Goal: Transaction & Acquisition: Purchase product/service

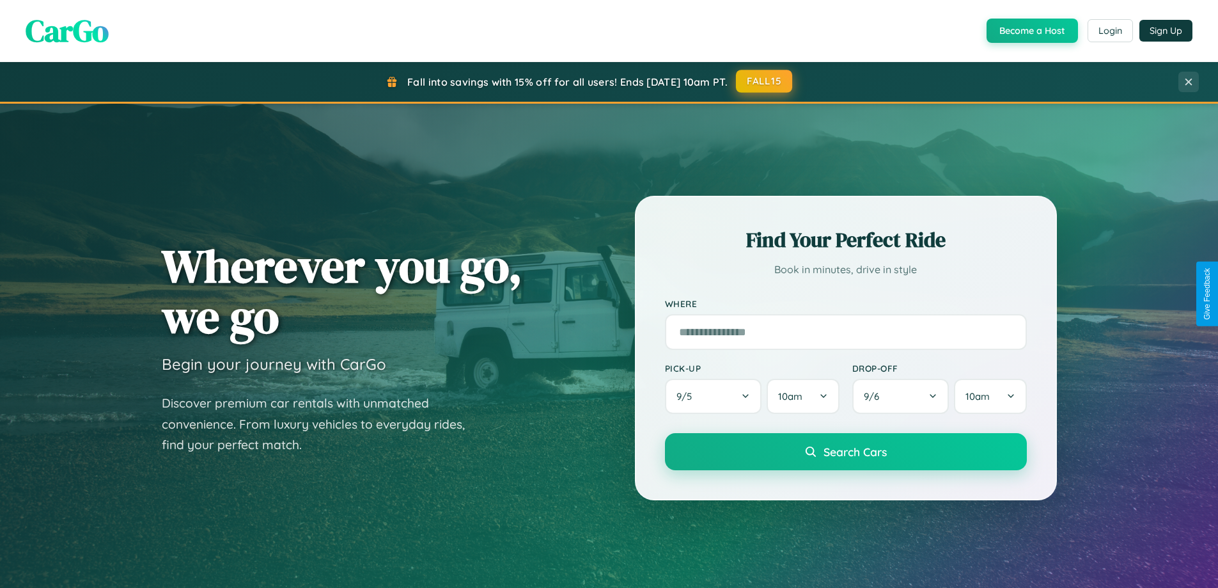
click at [765, 82] on button "FALL15" at bounding box center [764, 81] width 56 height 23
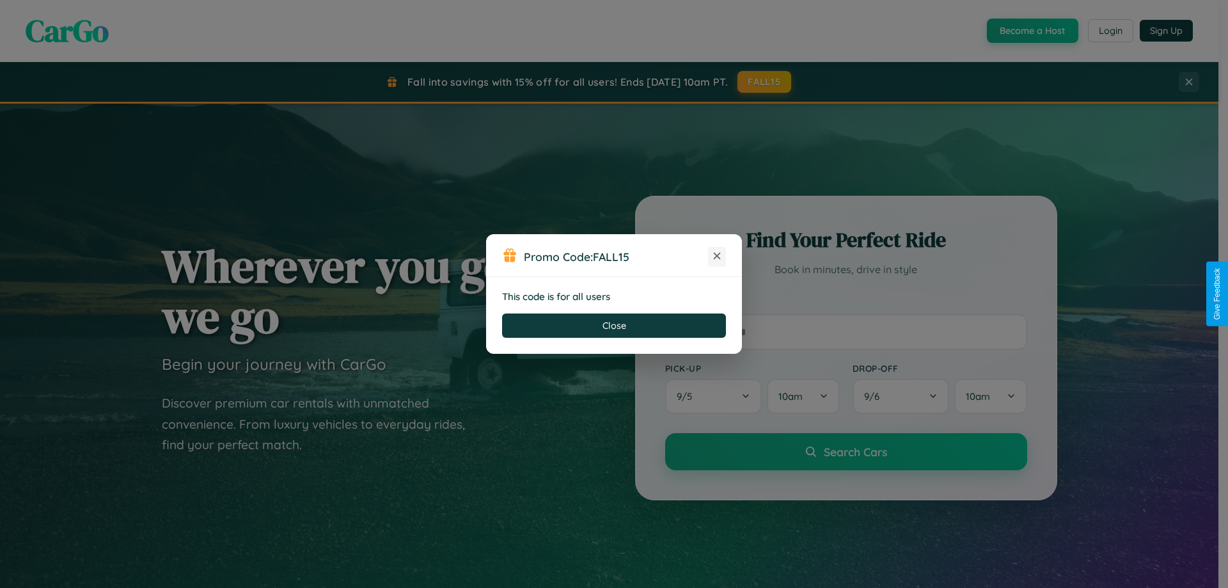
click at [717, 256] on icon at bounding box center [717, 255] width 13 height 13
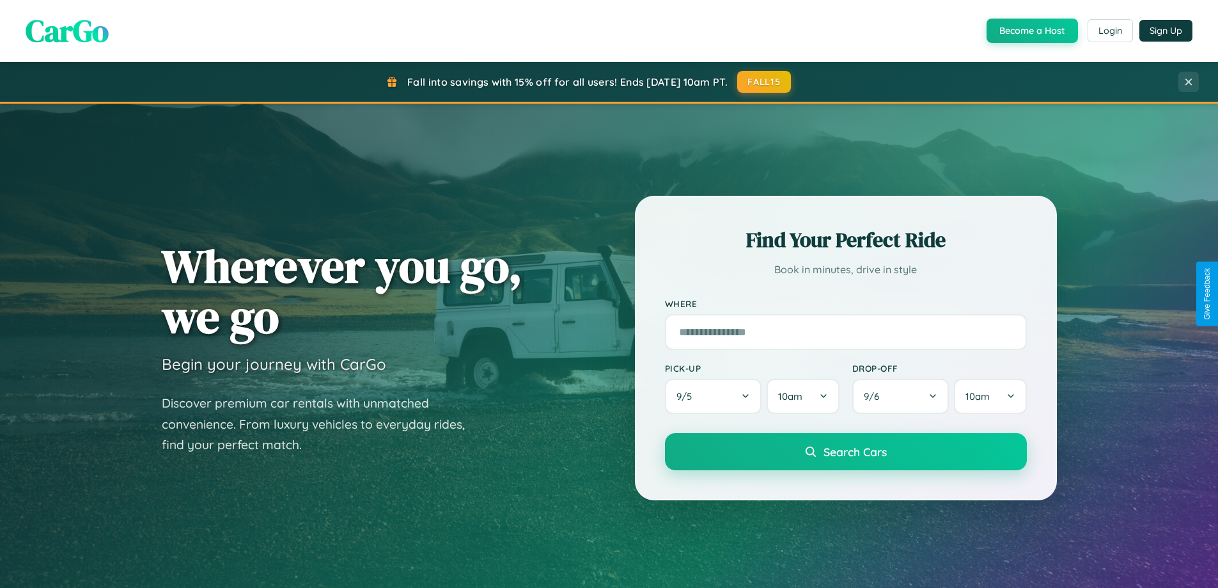
scroll to position [2461, 0]
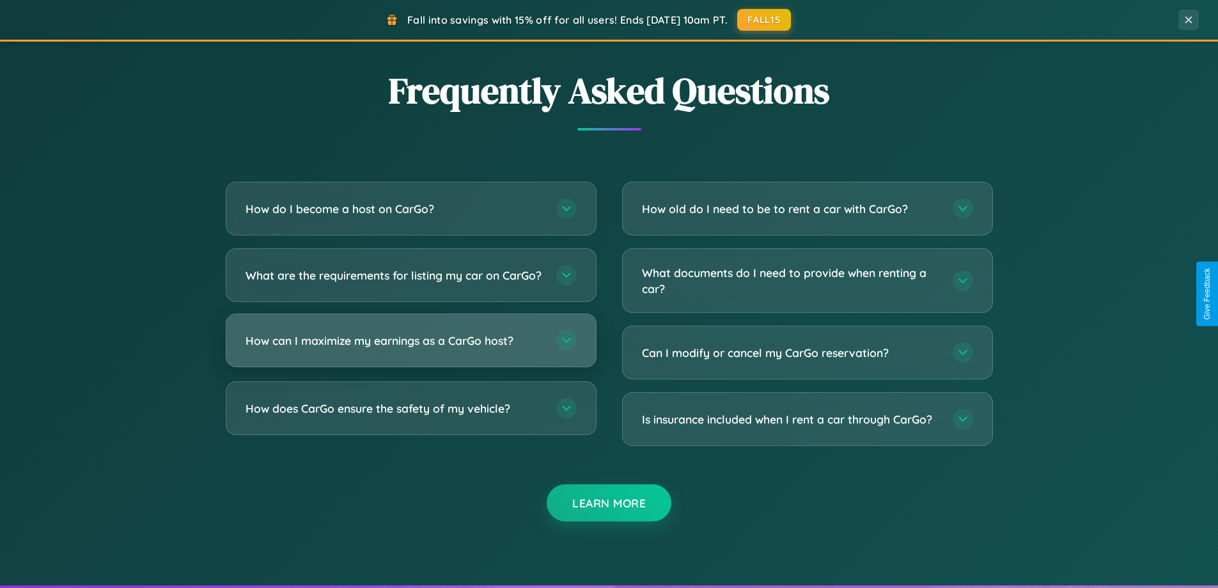
click at [411, 349] on h3 "How can I maximize my earnings as a CarGo host?" at bounding box center [395, 341] width 298 height 16
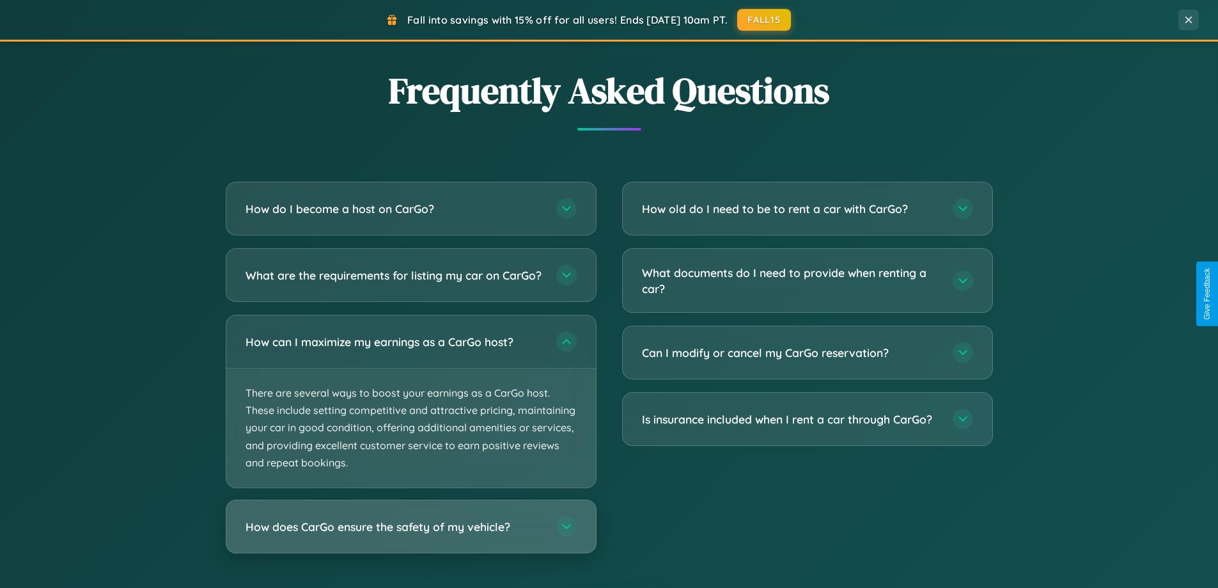
click at [411, 535] on h3 "How does CarGo ensure the safety of my vehicle?" at bounding box center [395, 527] width 298 height 16
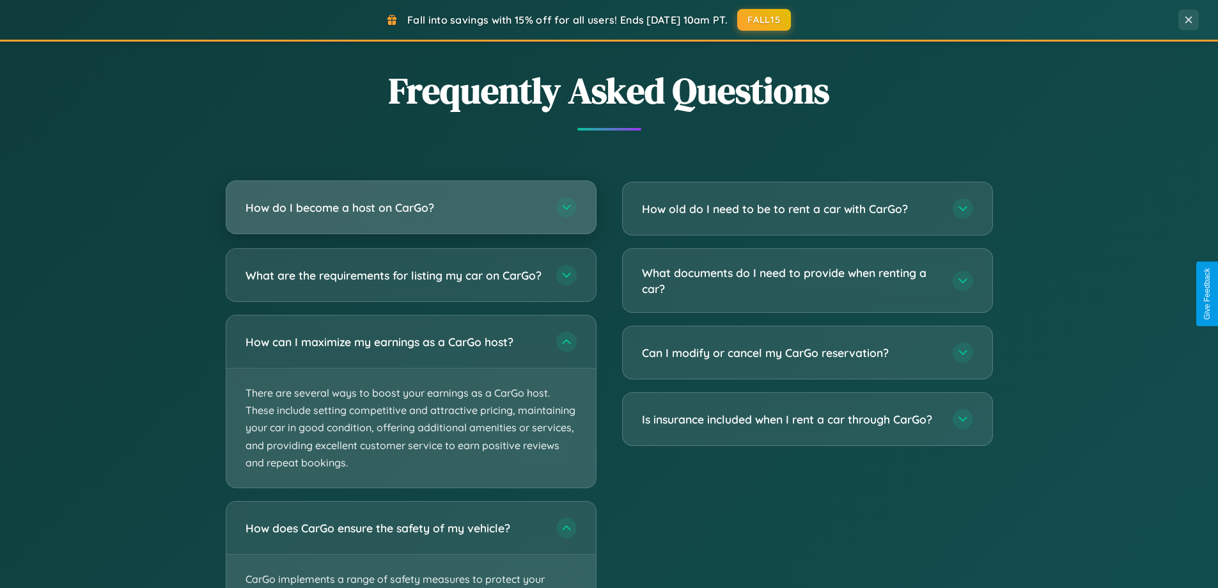
click at [411, 208] on h3 "How do I become a host on CarGo?" at bounding box center [395, 208] width 298 height 16
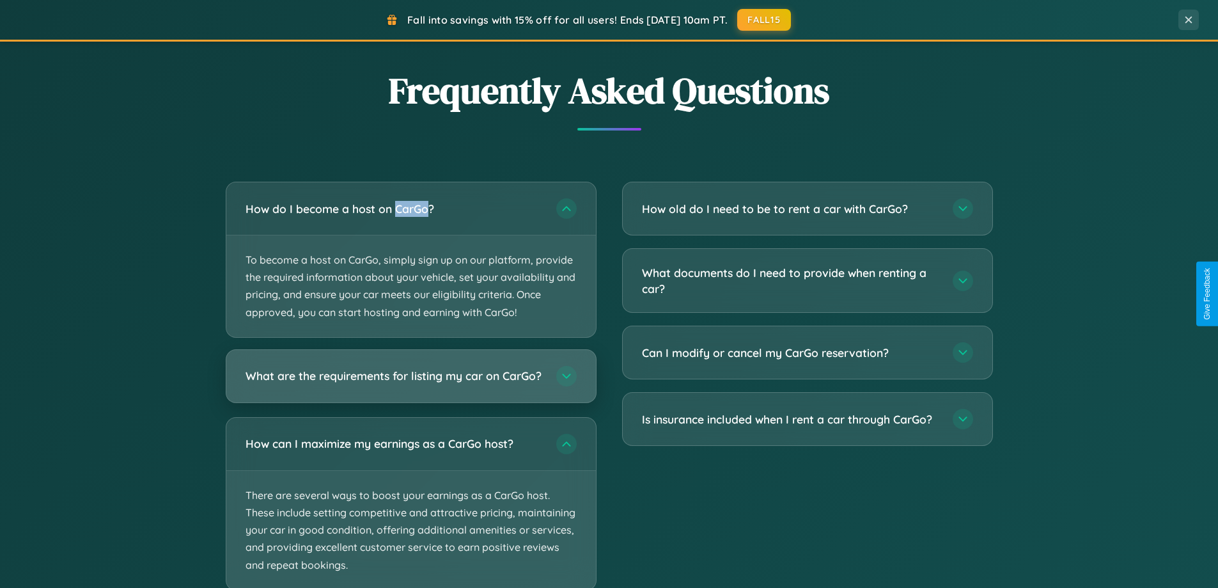
click at [411, 382] on h3 "What are the requirements for listing my car on CarGo?" at bounding box center [395, 376] width 298 height 16
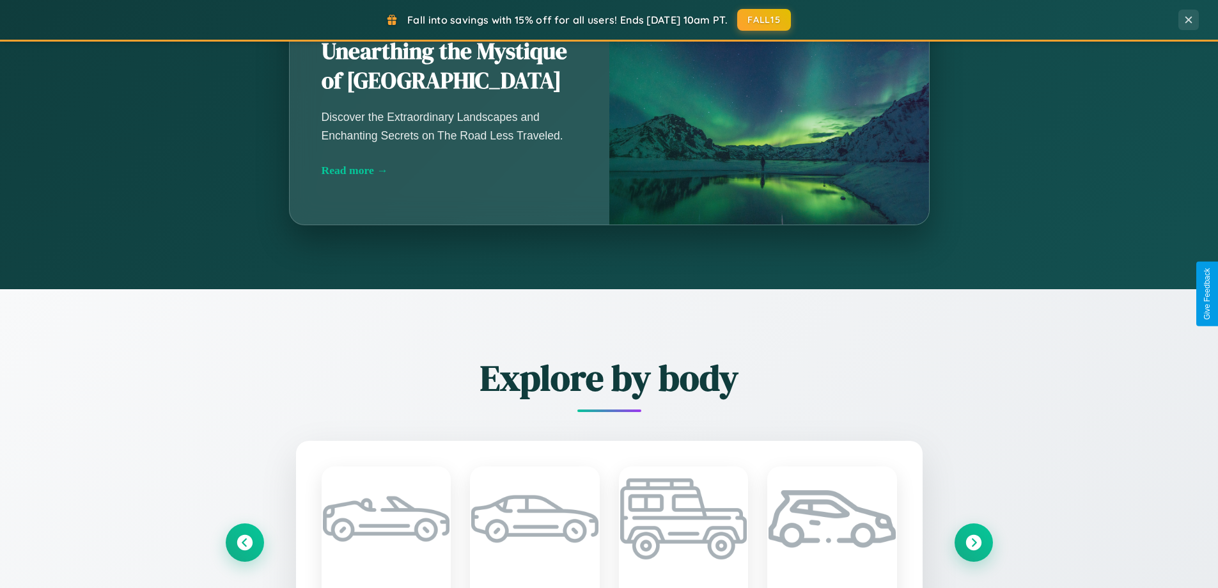
scroll to position [38, 0]
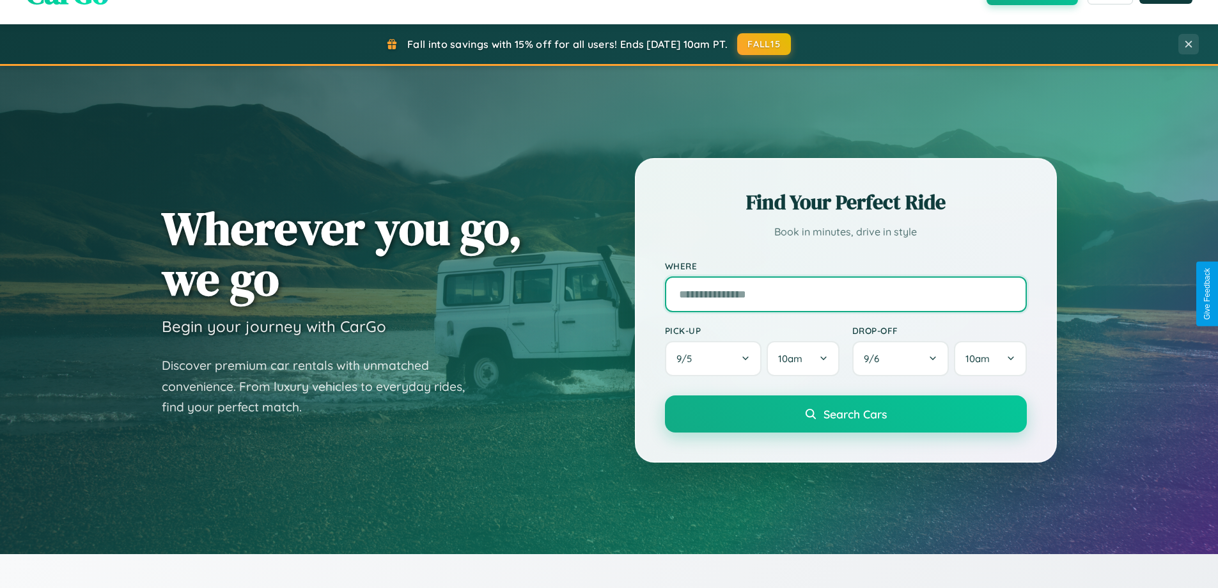
click at [846, 294] on input "text" at bounding box center [846, 294] width 362 height 36
type input "******"
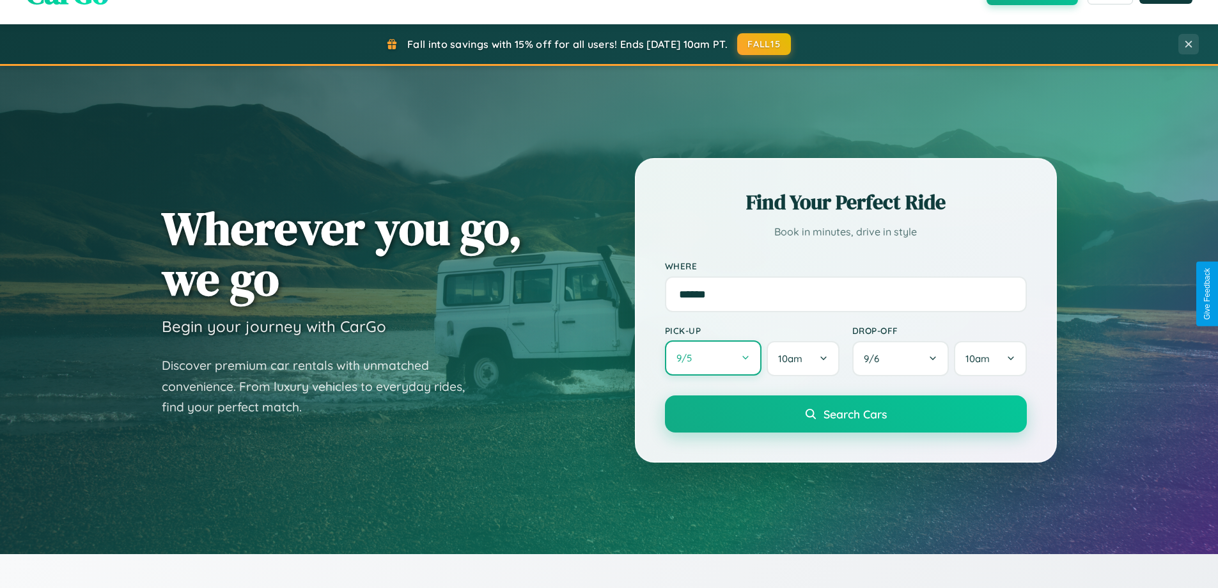
click at [713, 358] on button "9 / 5" at bounding box center [713, 357] width 97 height 35
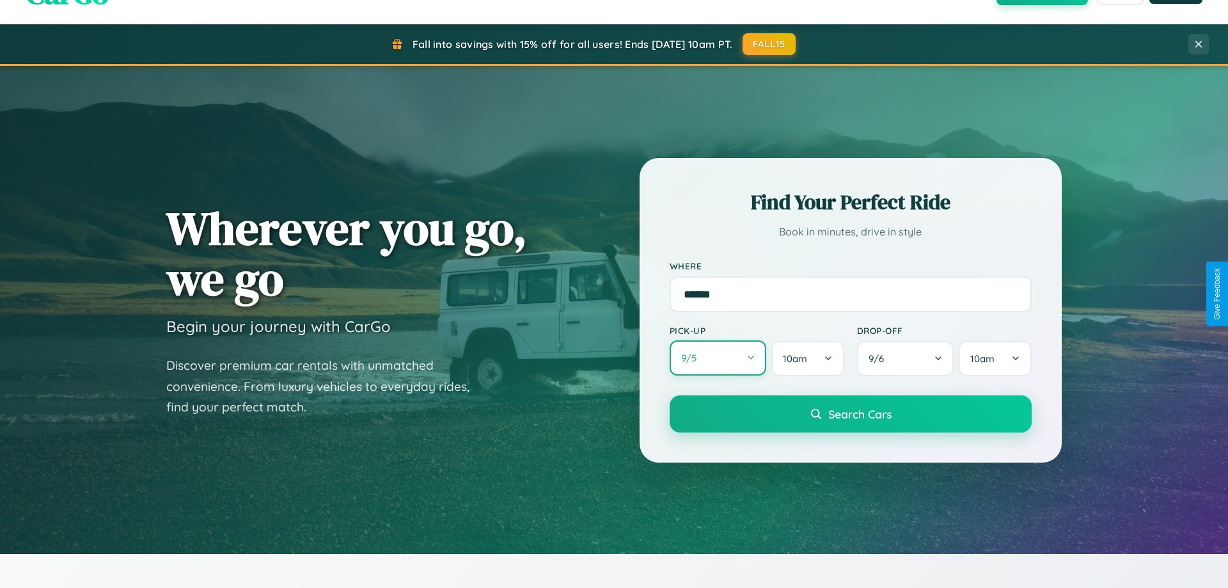
select select "*"
select select "****"
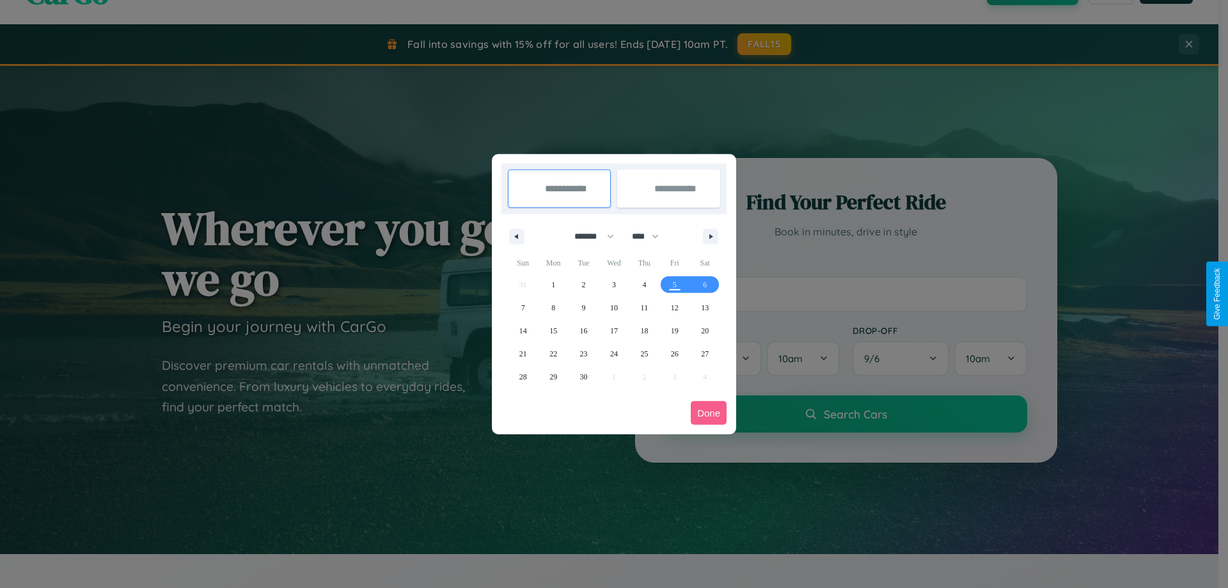
drag, startPoint x: 588, startPoint y: 236, endPoint x: 614, endPoint y: 256, distance: 32.8
click at [588, 236] on select "******* ******** ***** ***** *** **** **** ****** ********* ******* ******** **…" at bounding box center [592, 236] width 54 height 21
select select "*"
click at [553, 307] on span "6" at bounding box center [553, 307] width 4 height 23
type input "**********"
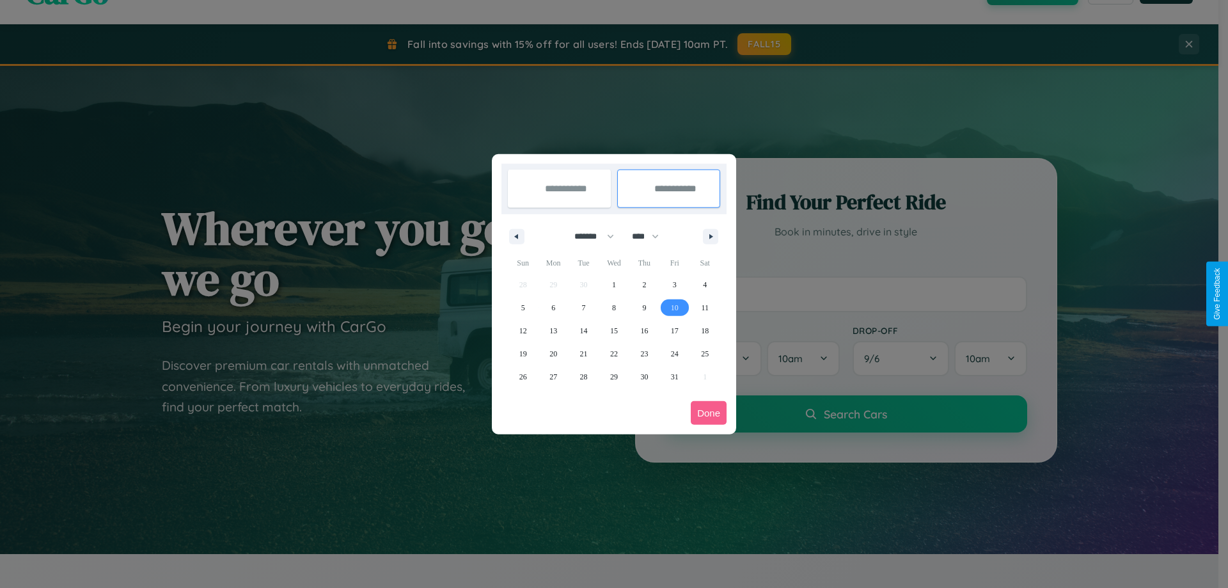
click at [674, 307] on span "10" at bounding box center [675, 307] width 8 height 23
type input "**********"
click at [709, 413] on button "Done" at bounding box center [709, 413] width 36 height 24
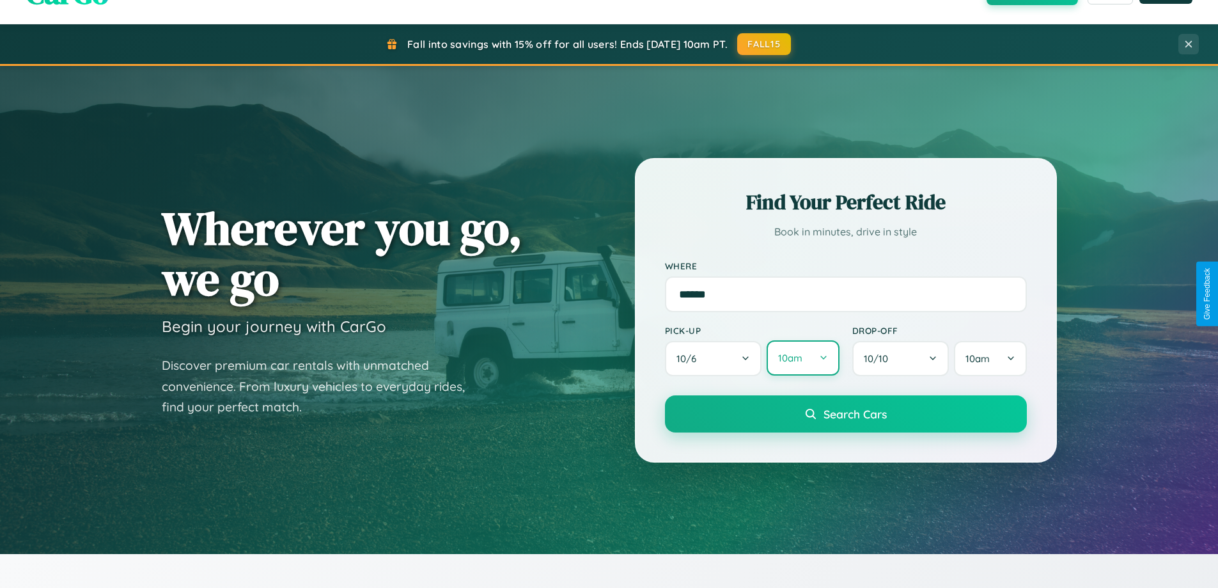
click at [803, 358] on button "10am" at bounding box center [803, 357] width 72 height 35
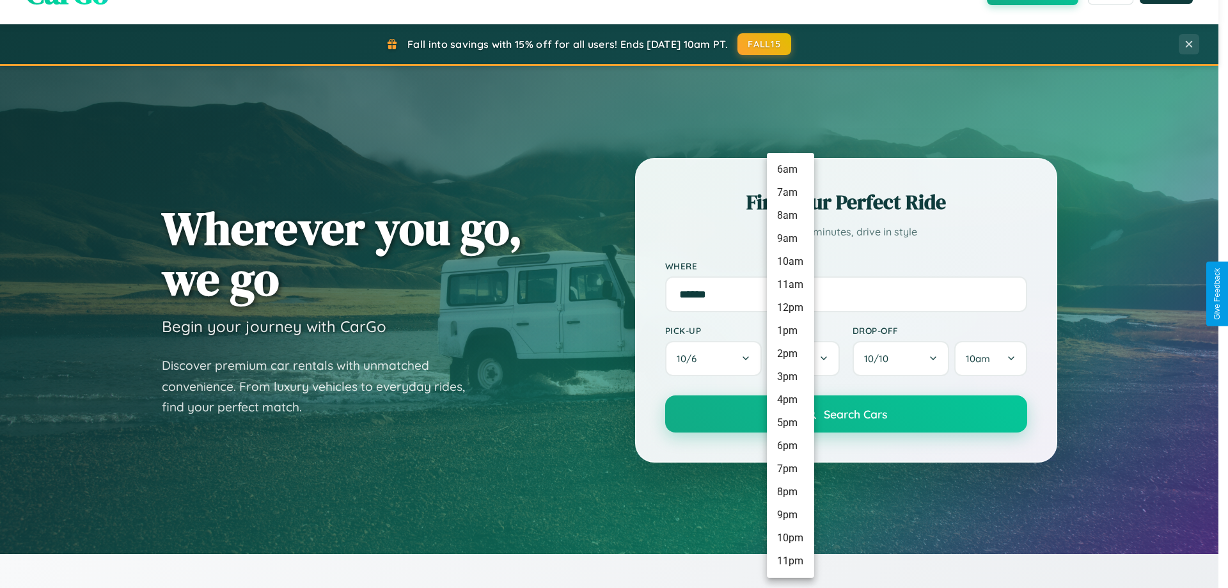
click at [790, 469] on li "7pm" at bounding box center [790, 468] width 47 height 23
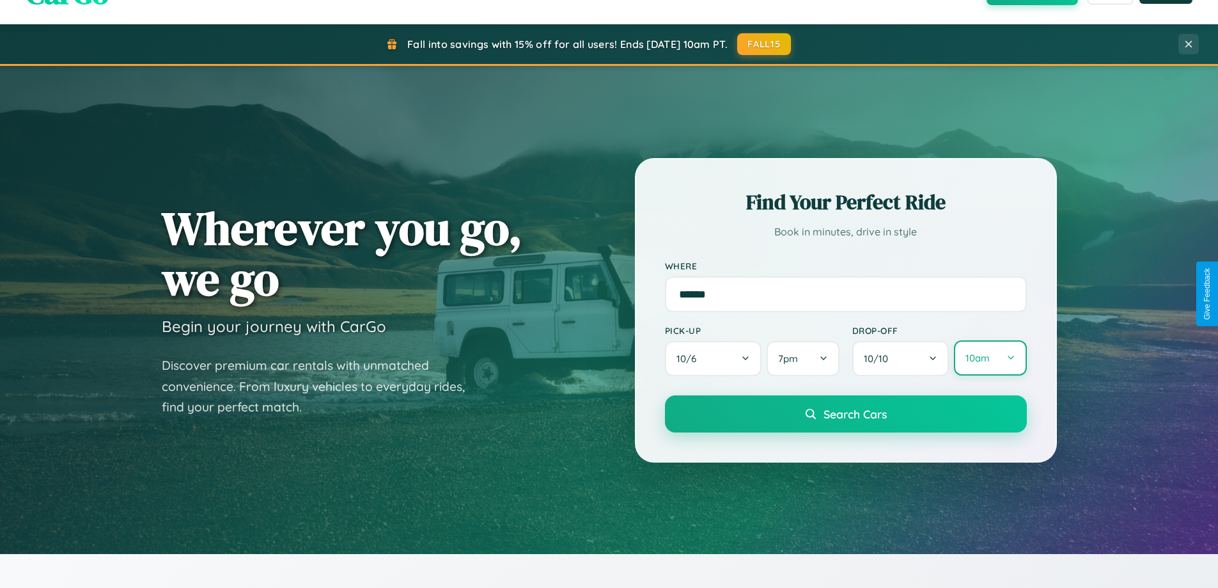
click at [990, 358] on button "10am" at bounding box center [990, 357] width 72 height 35
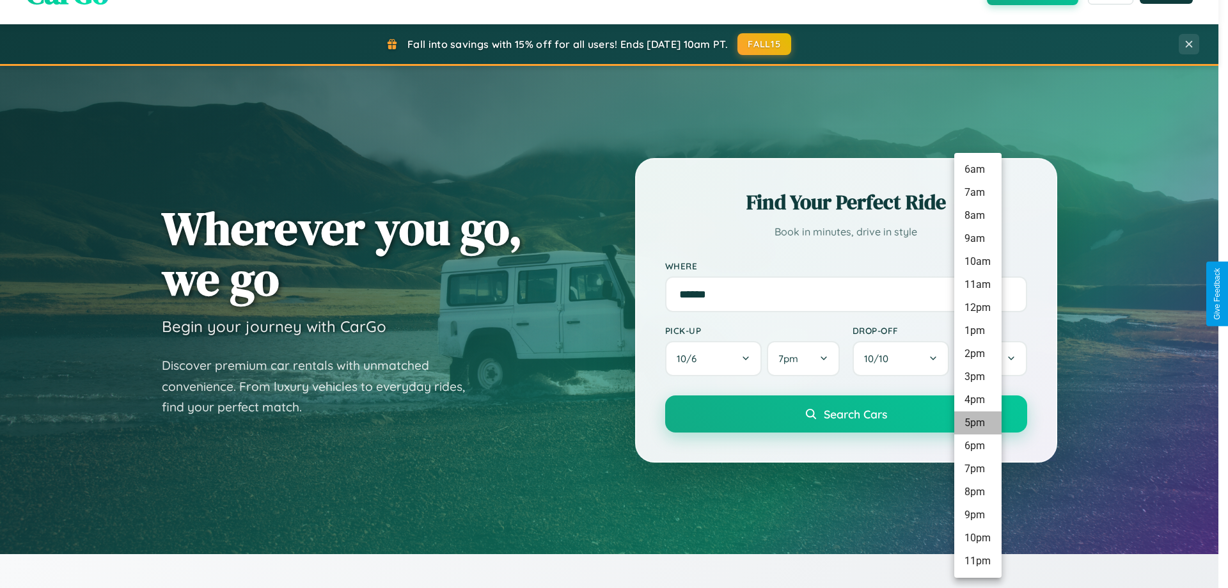
click at [977, 423] on li "5pm" at bounding box center [977, 422] width 47 height 23
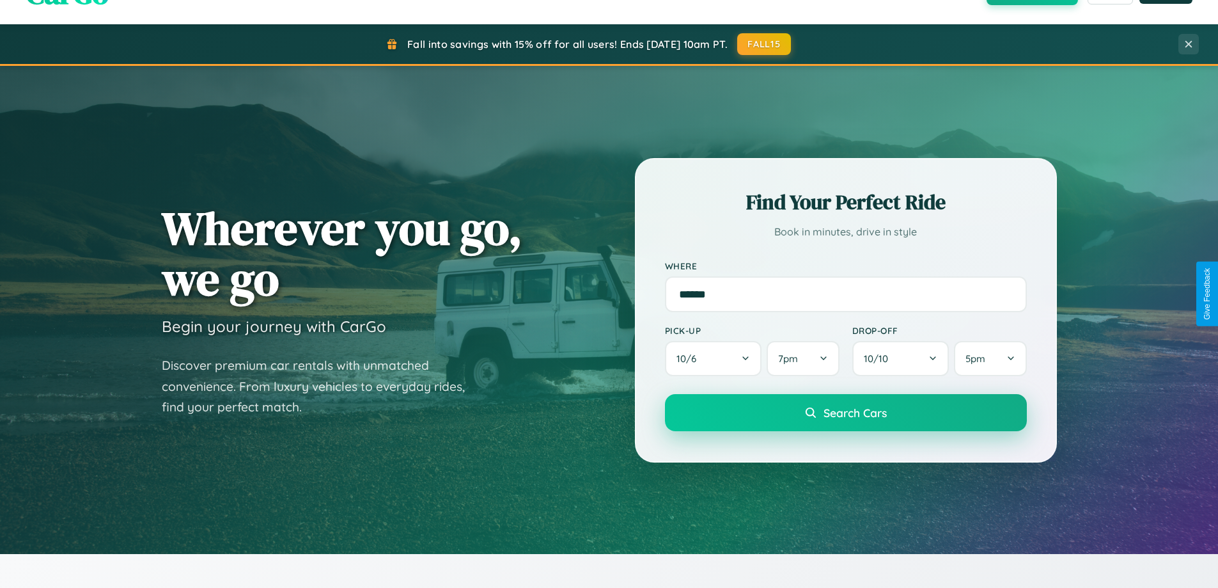
click at [846, 413] on span "Search Cars" at bounding box center [855, 413] width 63 height 14
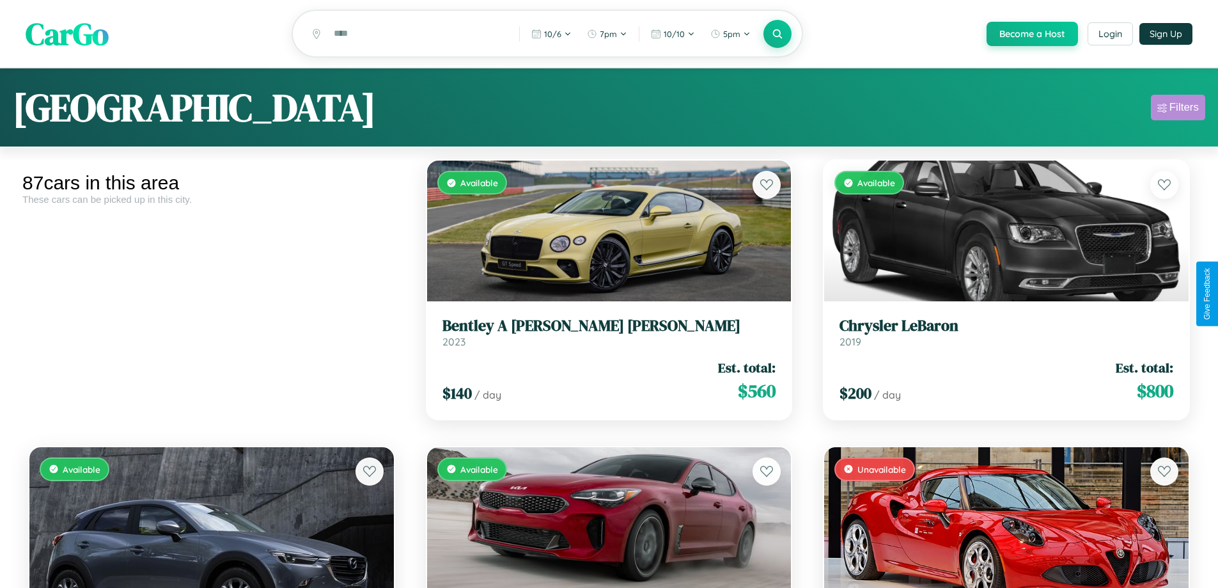
click at [1178, 109] on div "Filters" at bounding box center [1184, 107] width 29 height 13
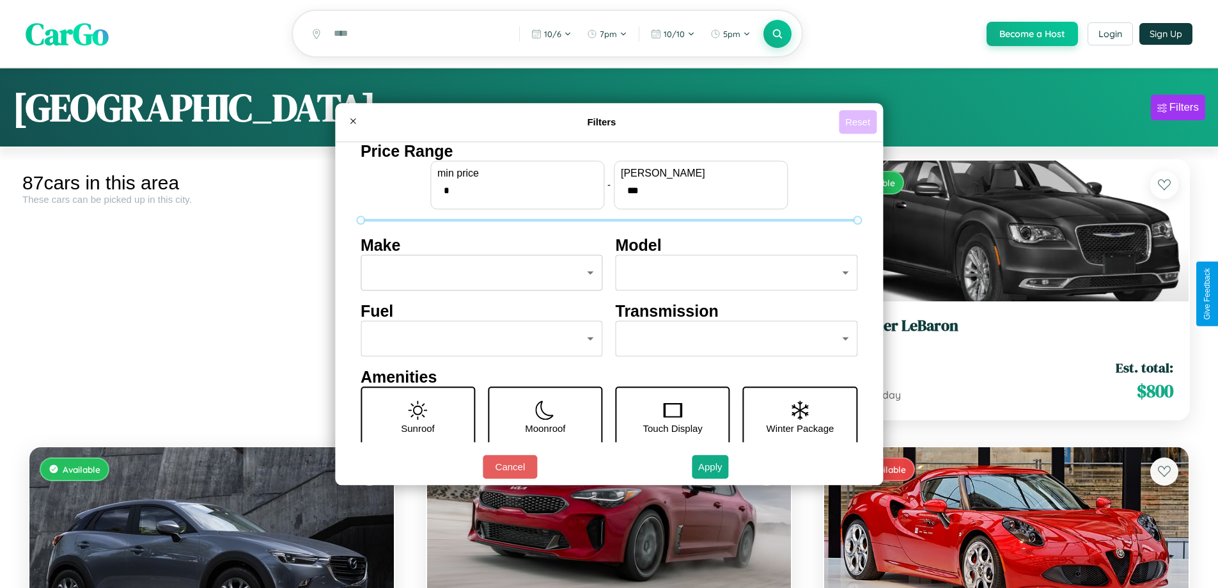
click at [860, 122] on button "Reset" at bounding box center [858, 122] width 38 height 24
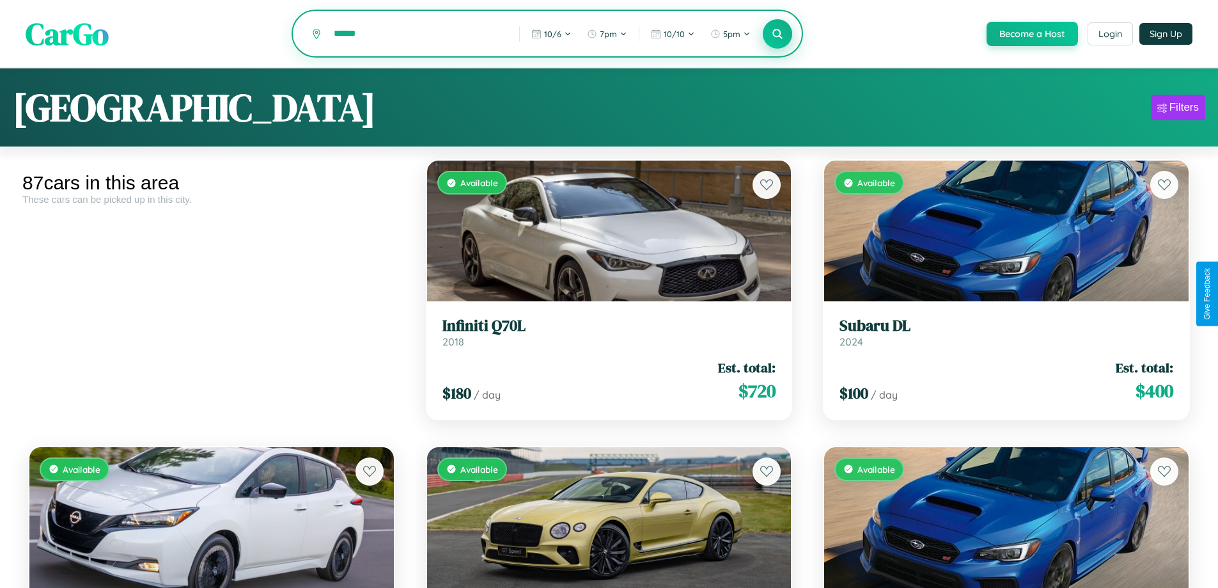
type input "******"
click at [777, 35] on icon at bounding box center [778, 34] width 12 height 12
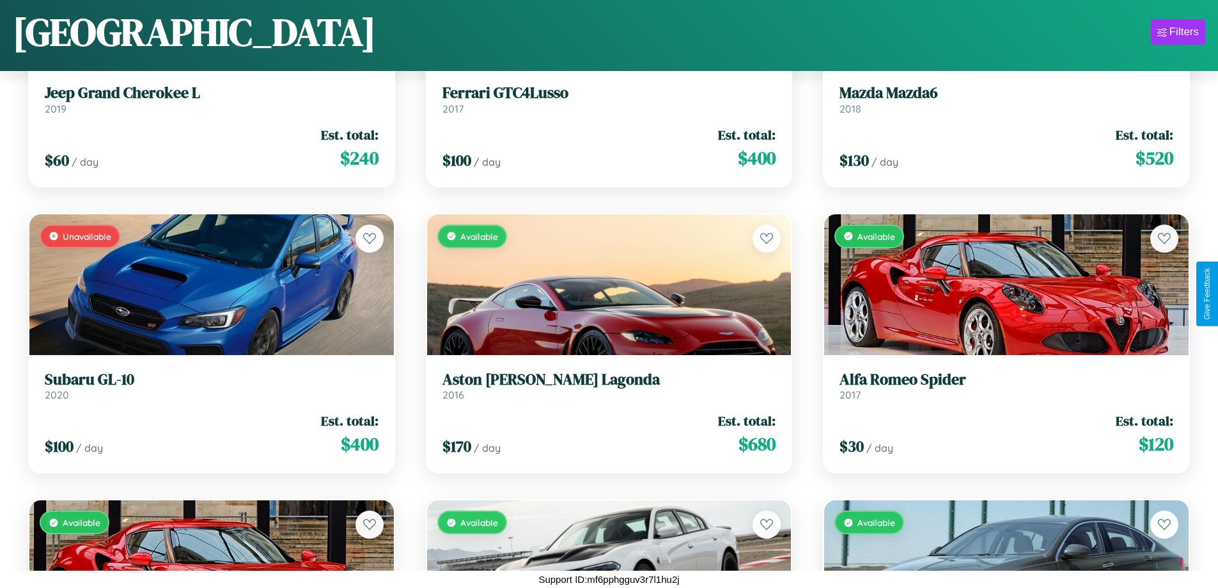
scroll to position [7054, 0]
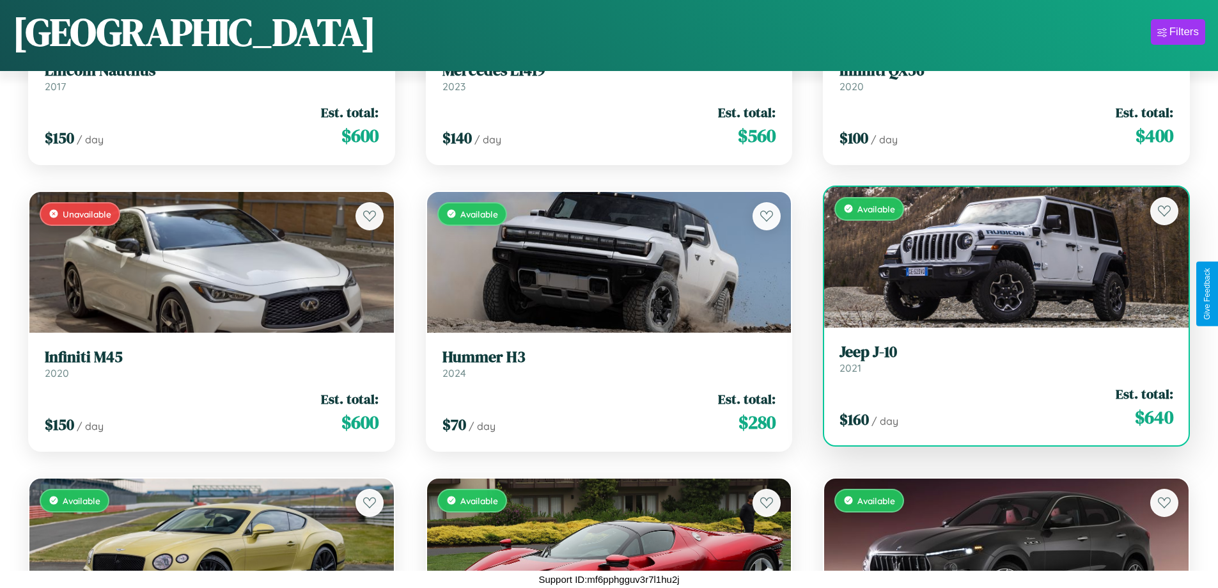
click at [998, 358] on h3 "Jeep J-10" at bounding box center [1007, 352] width 334 height 19
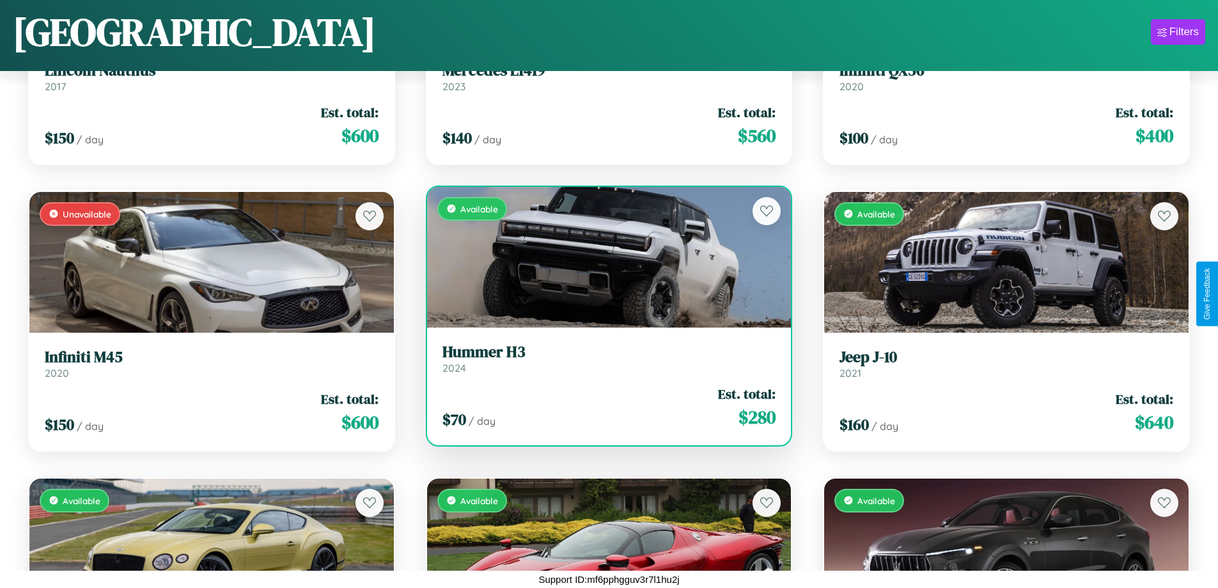
scroll to position [9632, 0]
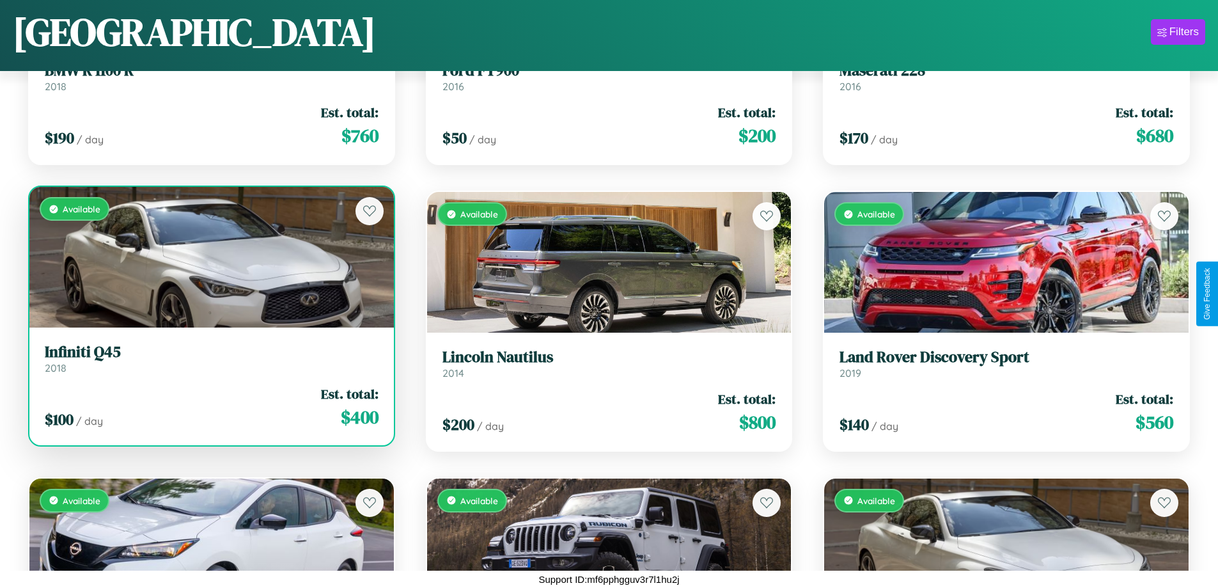
click at [210, 360] on h3 "Infiniti Q45" at bounding box center [212, 352] width 334 height 19
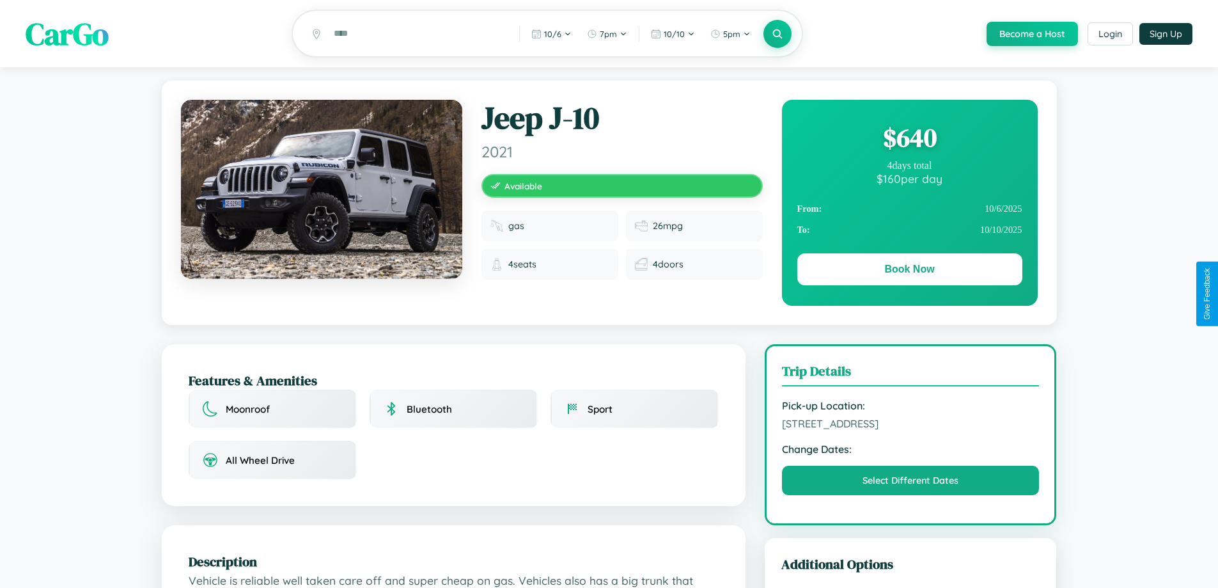
scroll to position [132, 0]
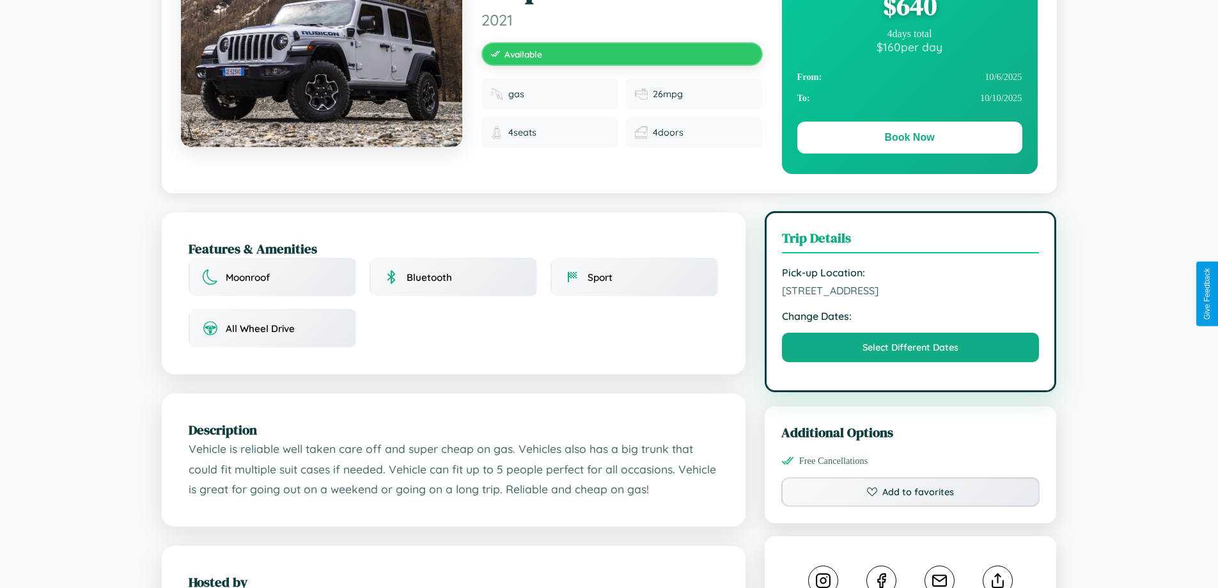
click at [911, 292] on span "679 Broadway Prague 88813 Czech Republic" at bounding box center [911, 290] width 258 height 13
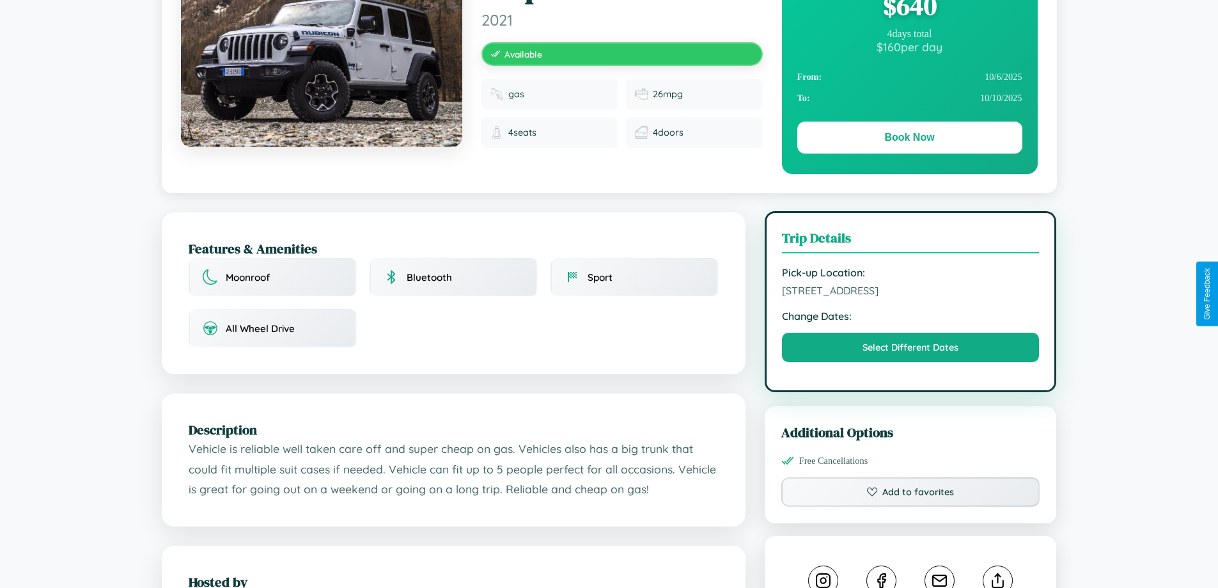
click at [911, 292] on span "679 Broadway Prague 88813 Czech Republic" at bounding box center [911, 290] width 258 height 13
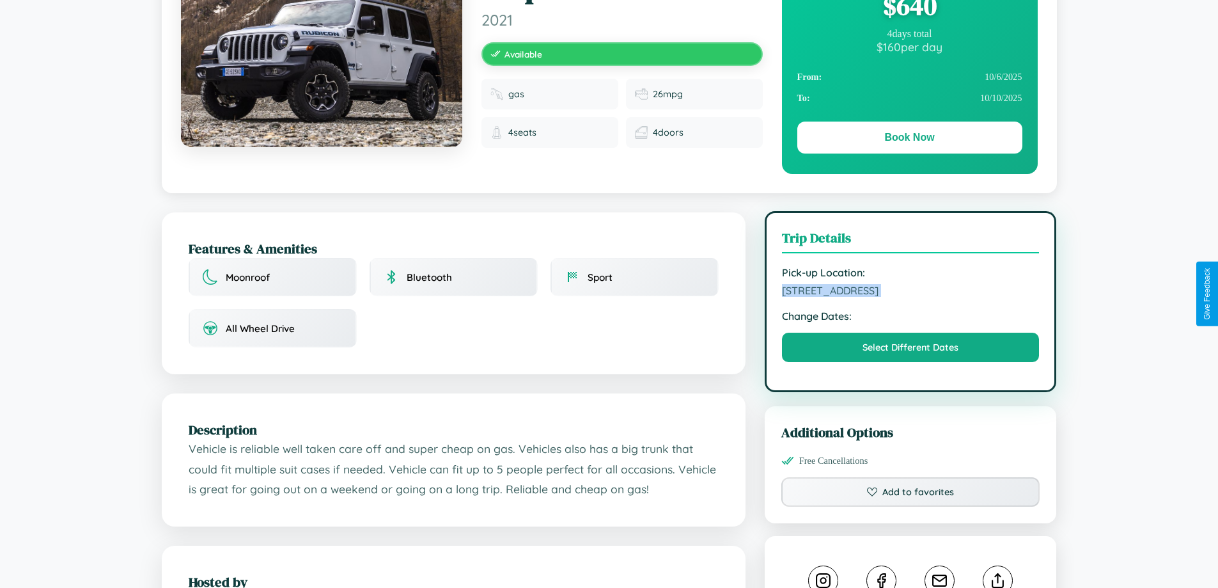
click at [911, 292] on span "679 Broadway Prague 88813 Czech Republic" at bounding box center [911, 290] width 258 height 13
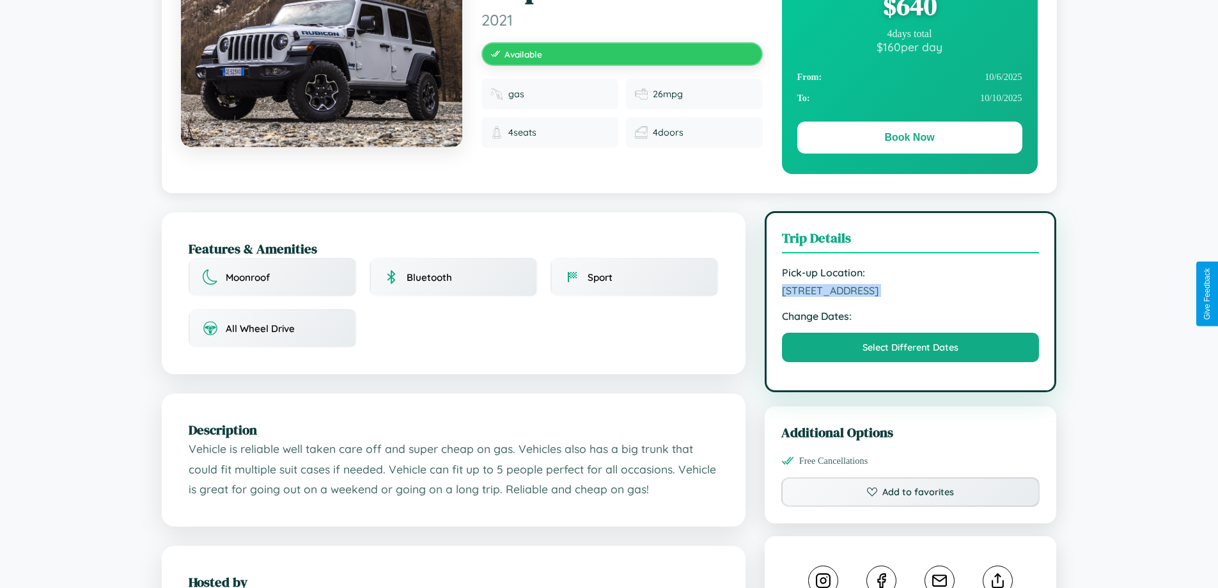
click at [911, 292] on span "679 Broadway Prague 88813 Czech Republic" at bounding box center [911, 290] width 258 height 13
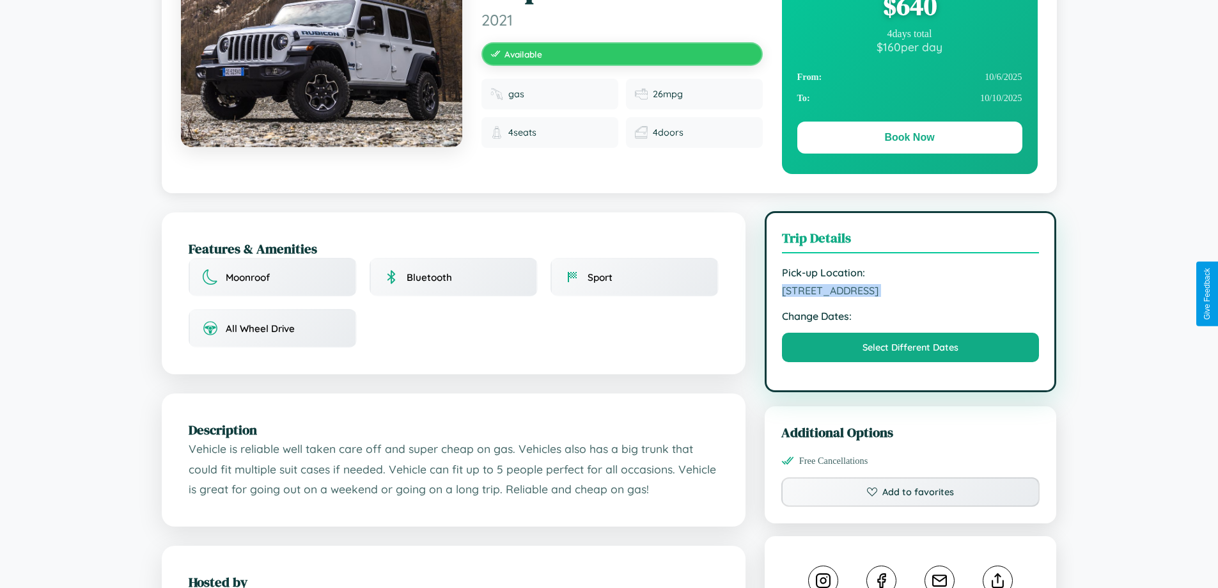
click at [911, 292] on span "679 Broadway Prague 88813 Czech Republic" at bounding box center [911, 290] width 258 height 13
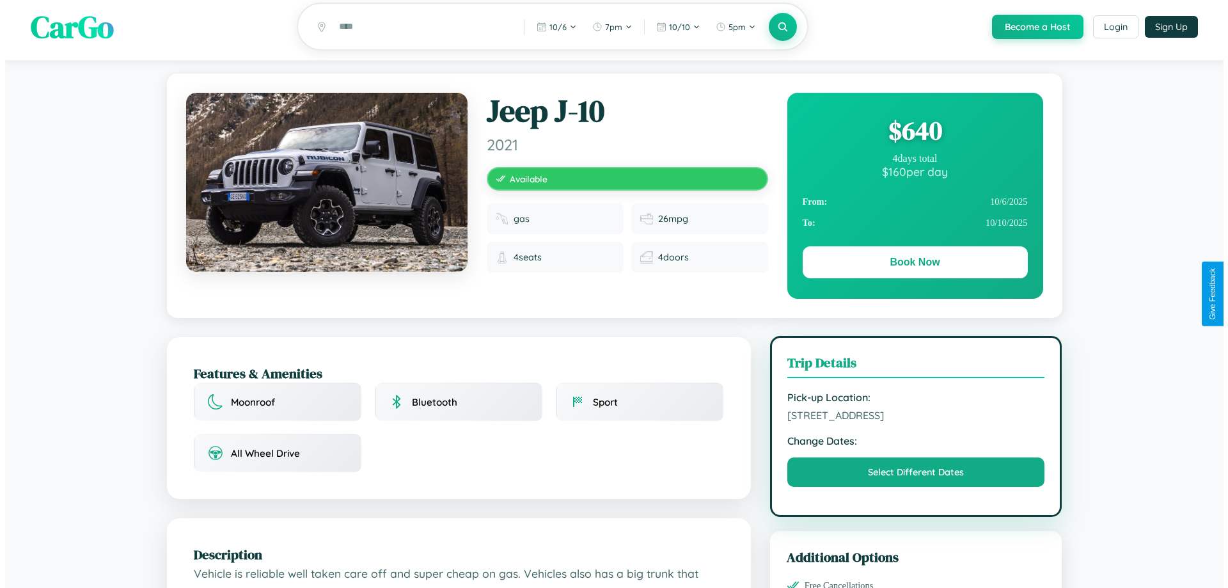
scroll to position [0, 0]
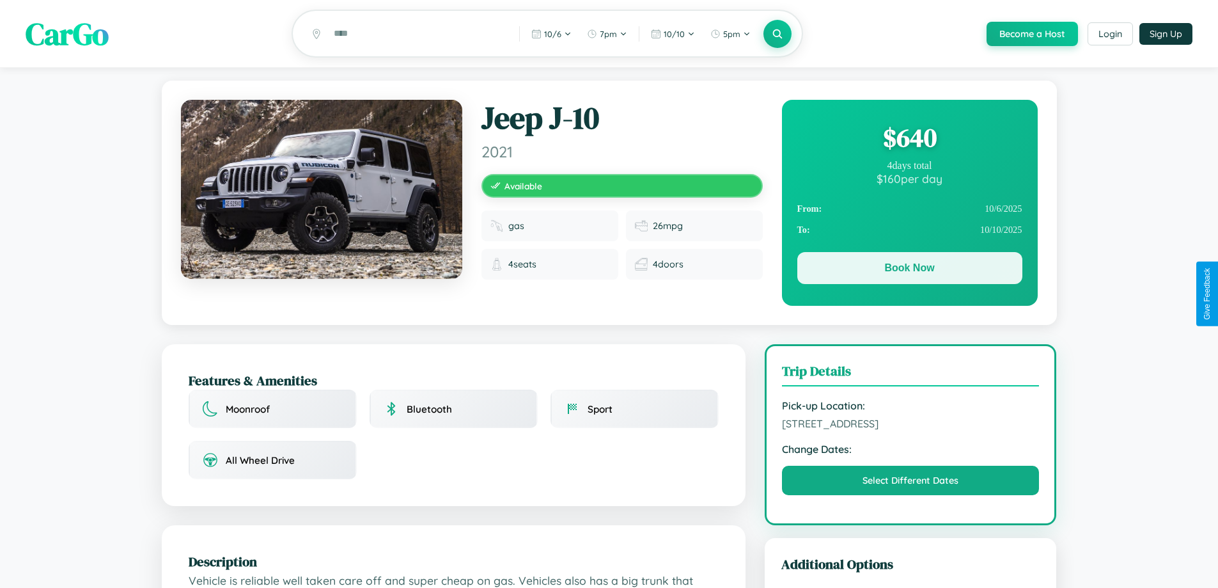
click at [910, 270] on button "Book Now" at bounding box center [910, 268] width 225 height 32
